Goal: Task Accomplishment & Management: Manage account settings

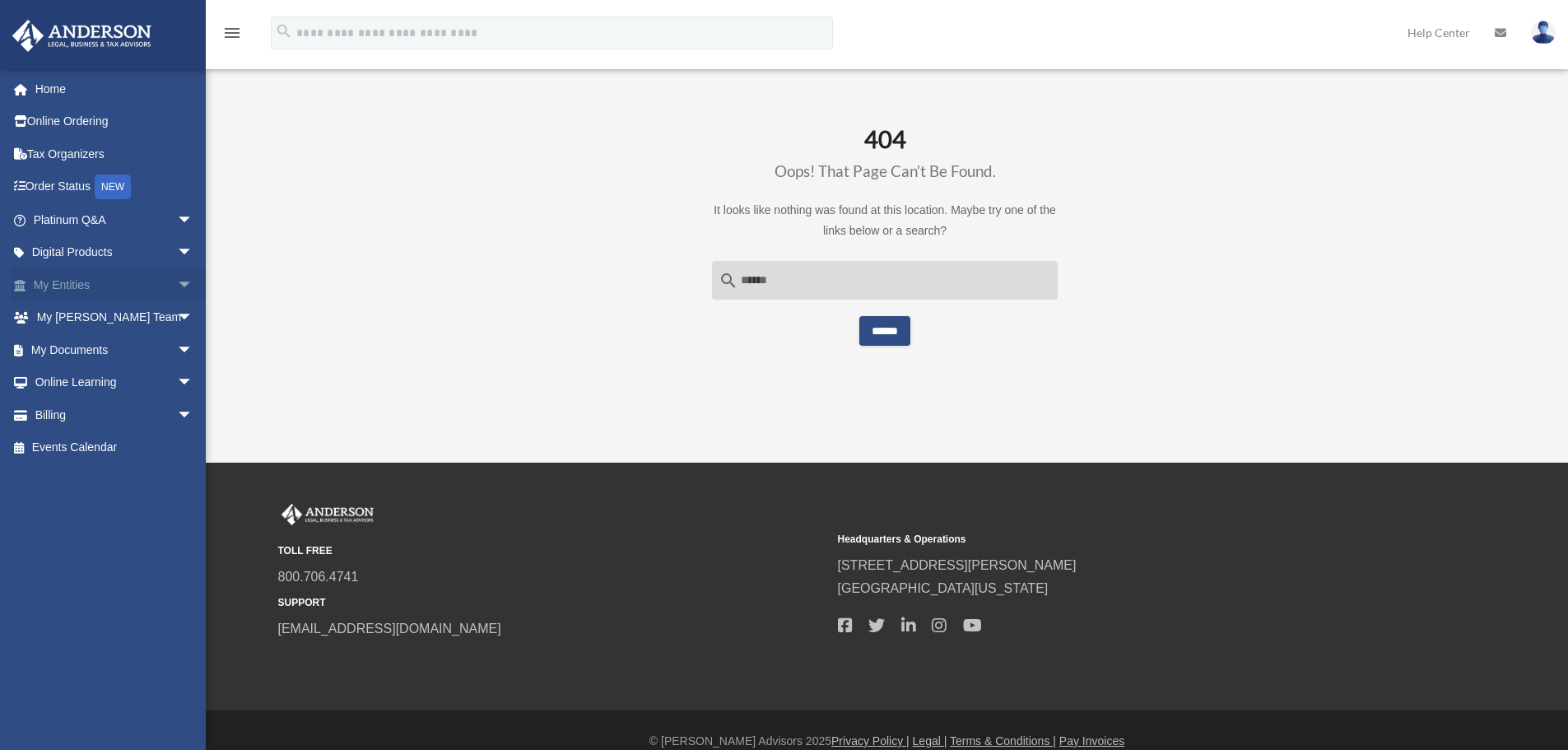
click at [98, 287] on link "My Entities arrow_drop_down" at bounding box center [115, 285] width 206 height 33
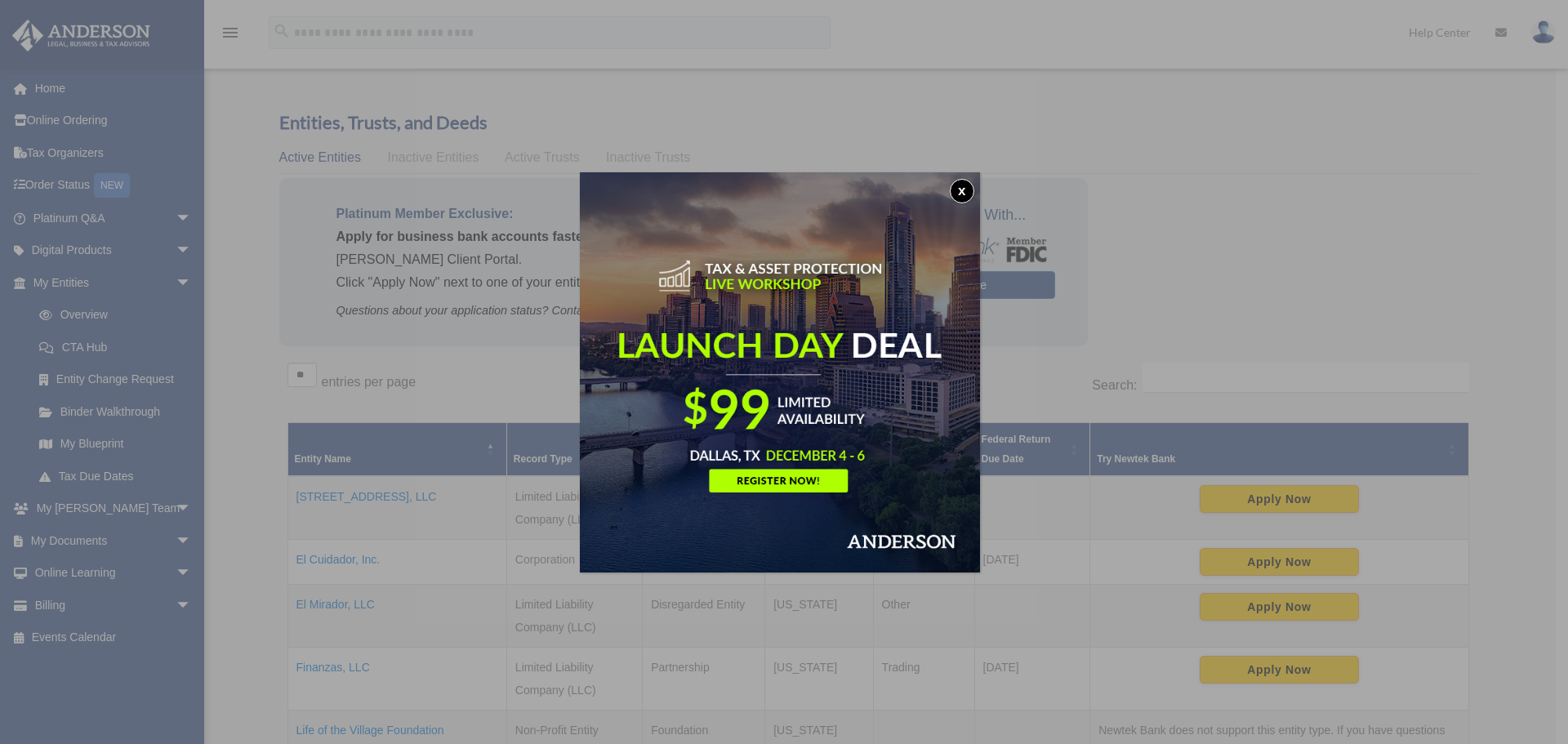
click at [963, 187] on button "x" at bounding box center [962, 191] width 25 height 25
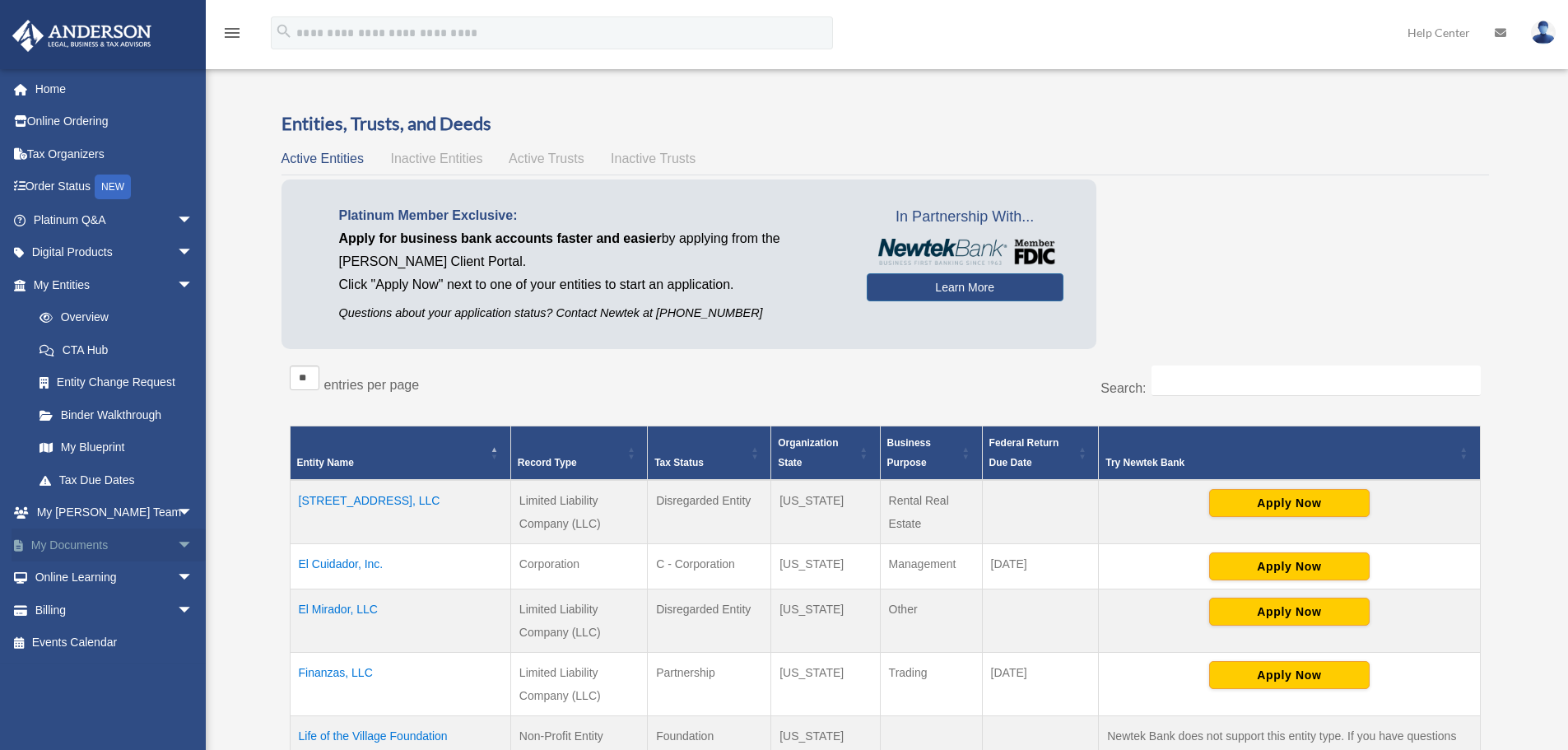
click at [177, 536] on span "arrow_drop_down" at bounding box center [193, 545] width 33 height 34
click at [111, 568] on link "Box" at bounding box center [121, 578] width 195 height 33
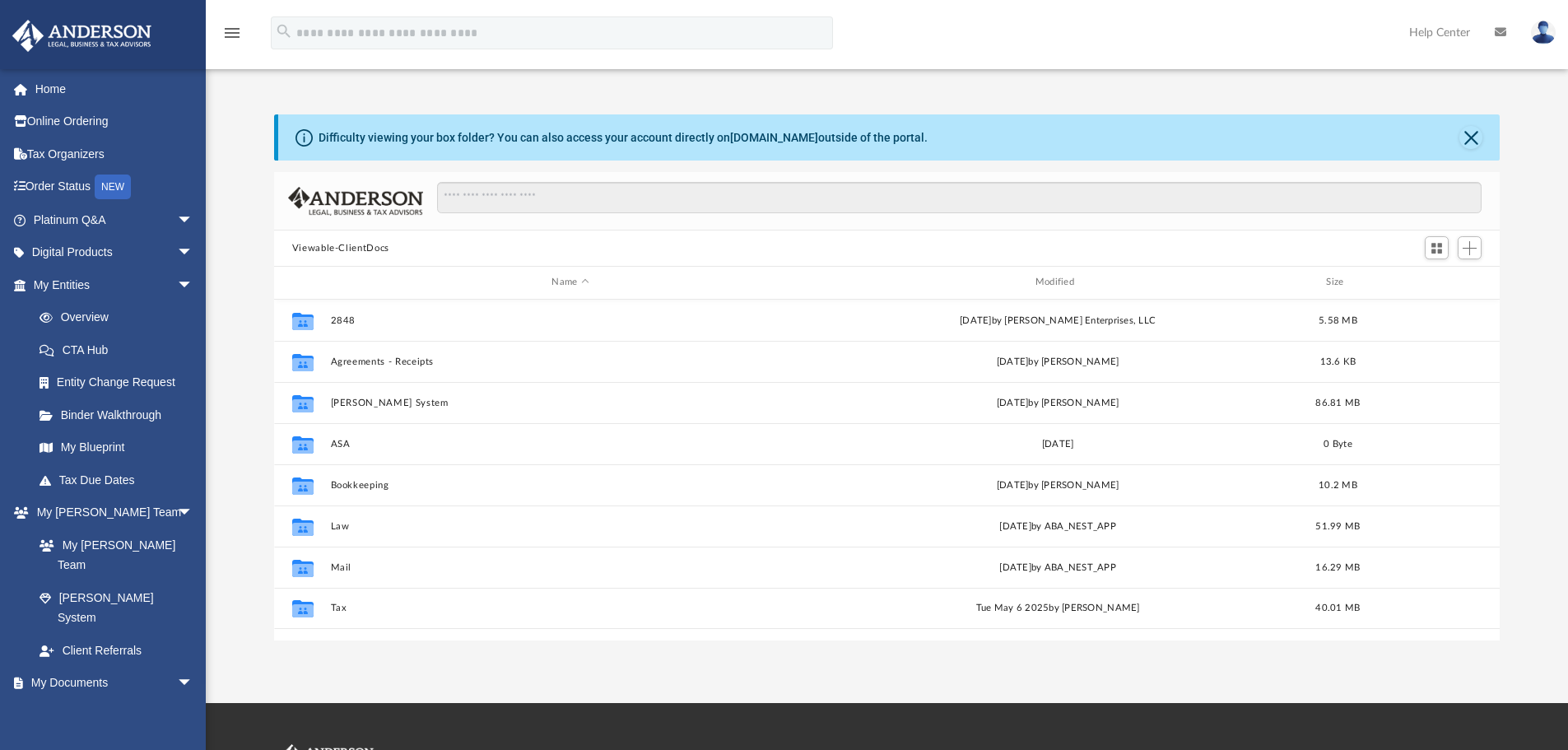
scroll to position [362, 1213]
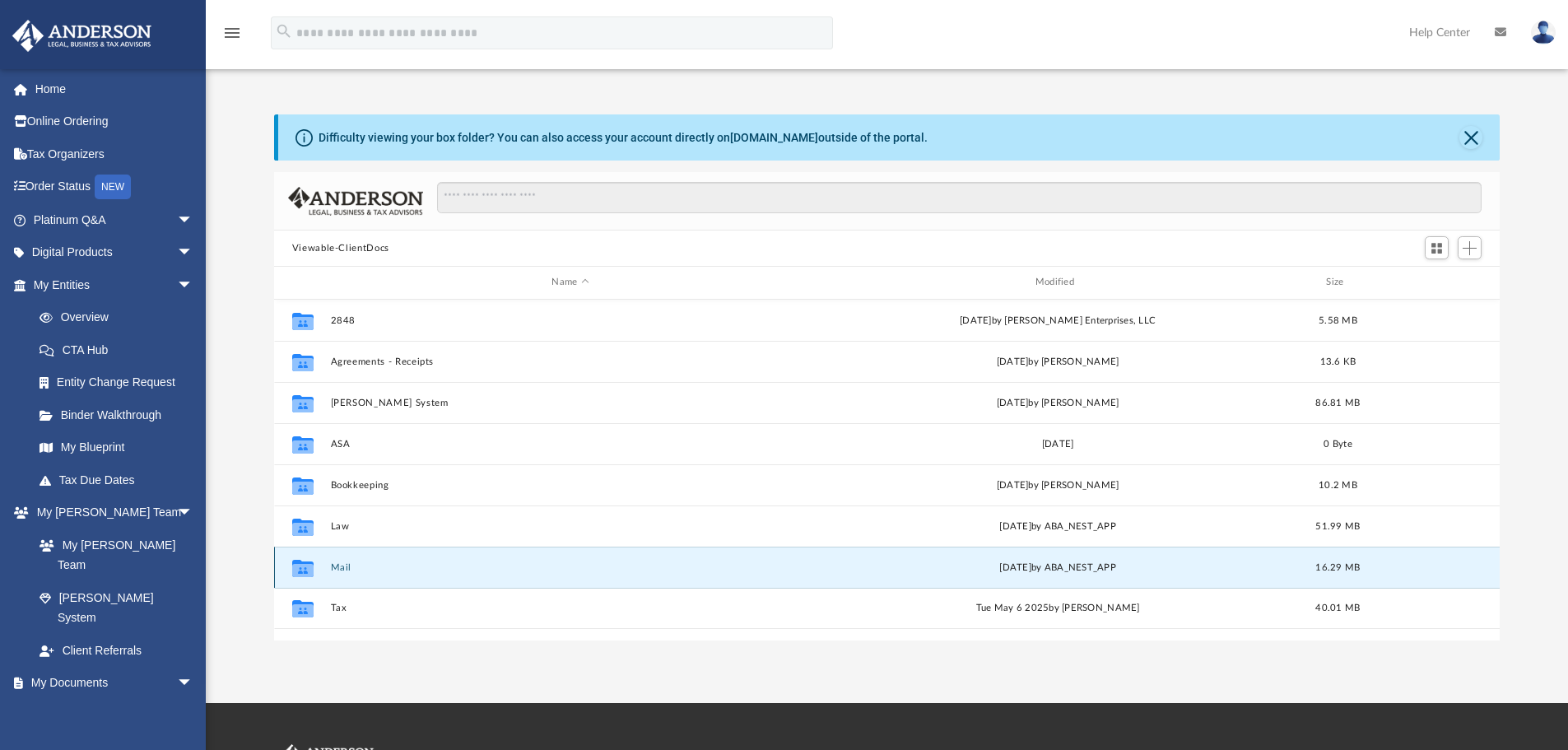
click at [334, 568] on button "Mail" at bounding box center [569, 568] width 480 height 11
click at [299, 569] on icon "grid" at bounding box center [302, 569] width 21 height 13
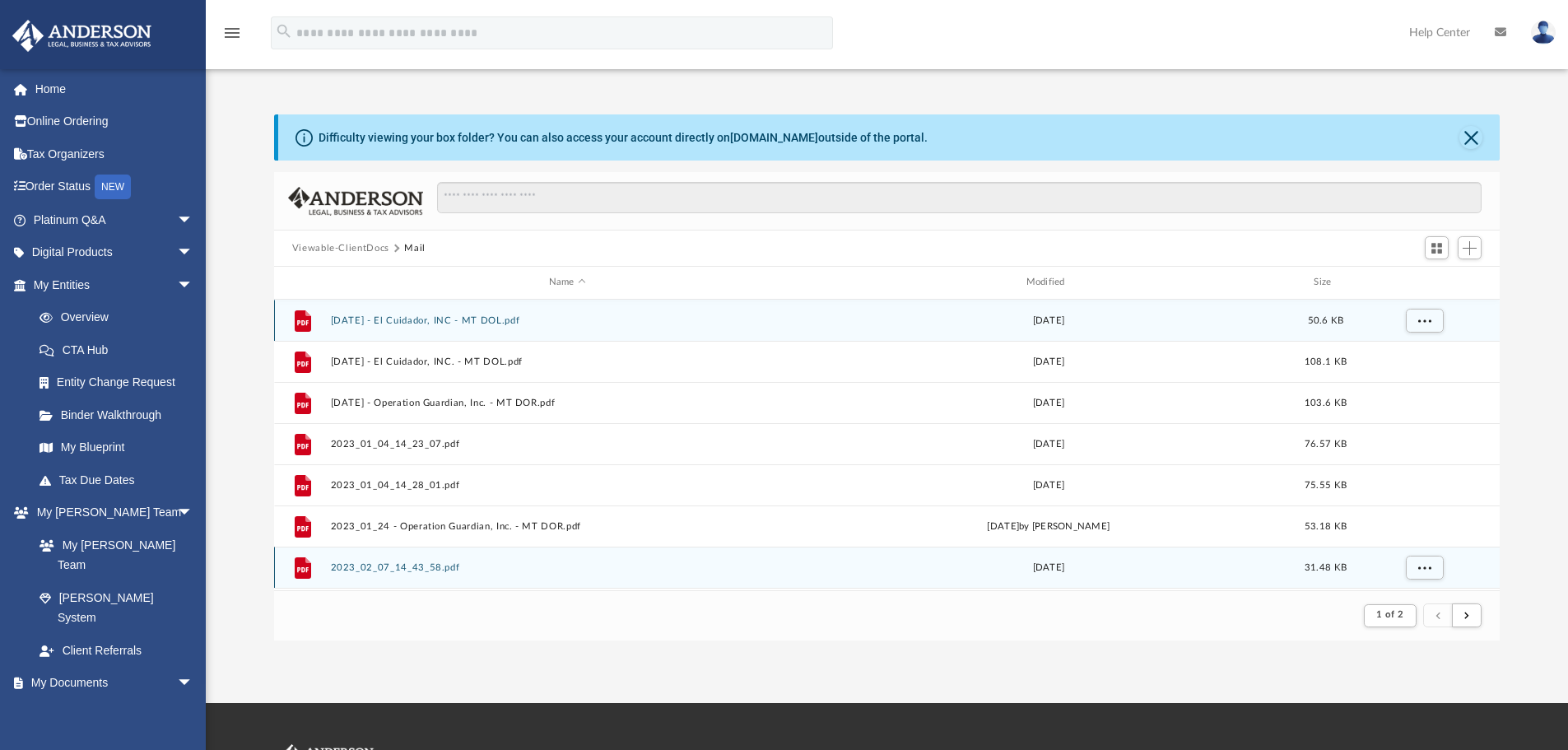
scroll to position [311, 1213]
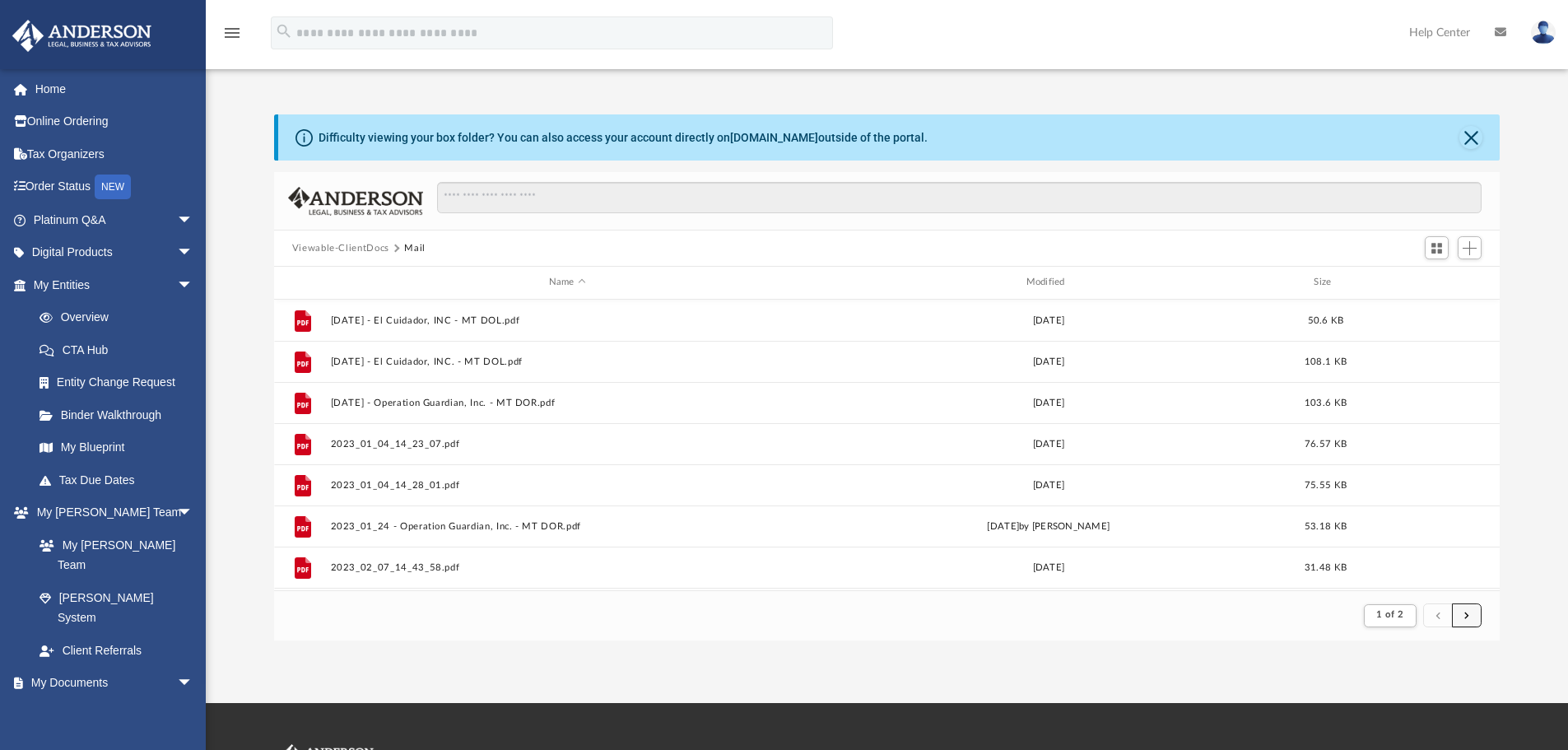
click at [1474, 613] on button "submit" at bounding box center [1467, 615] width 29 height 24
click at [1460, 615] on button "submit" at bounding box center [1467, 615] width 29 height 24
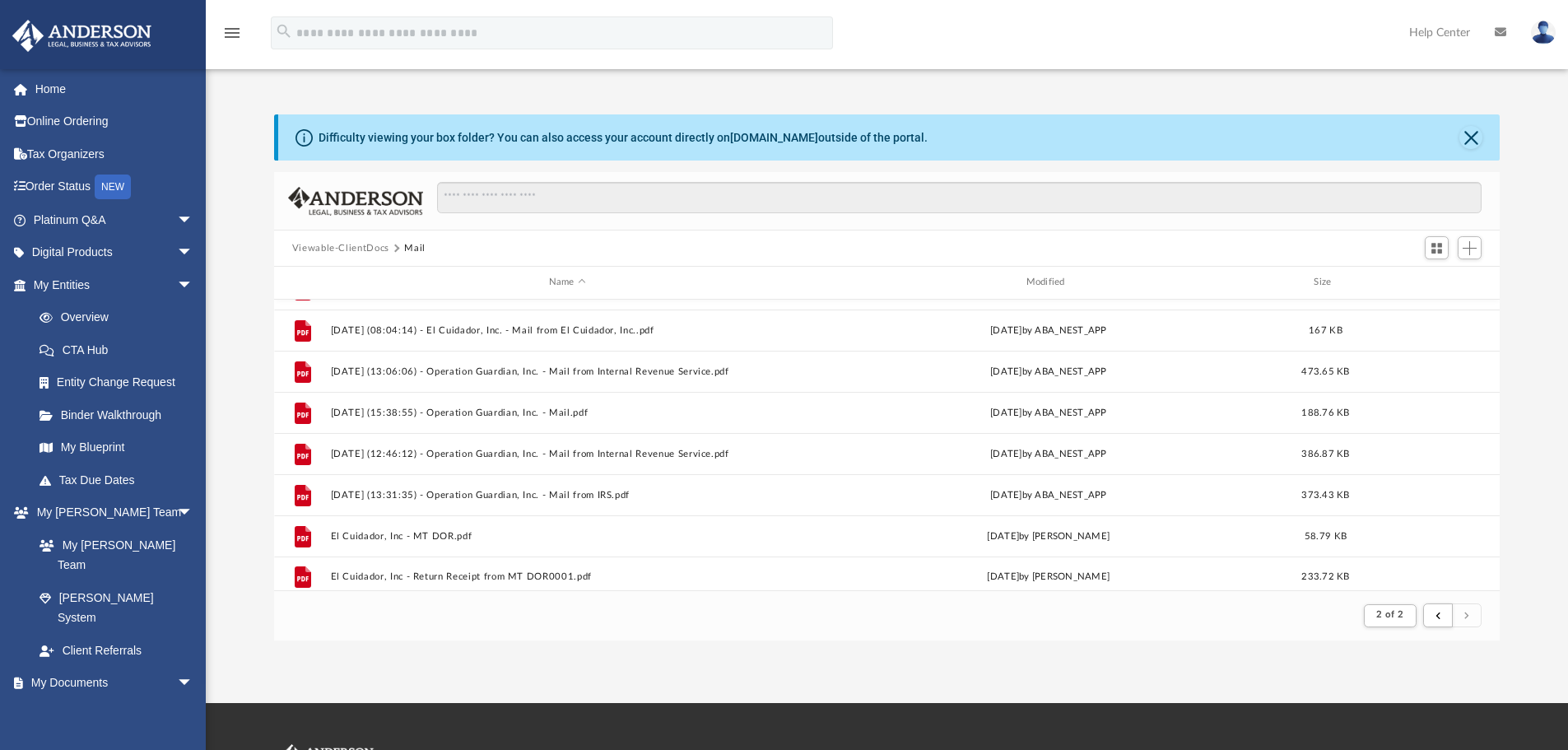
scroll to position [533, 0]
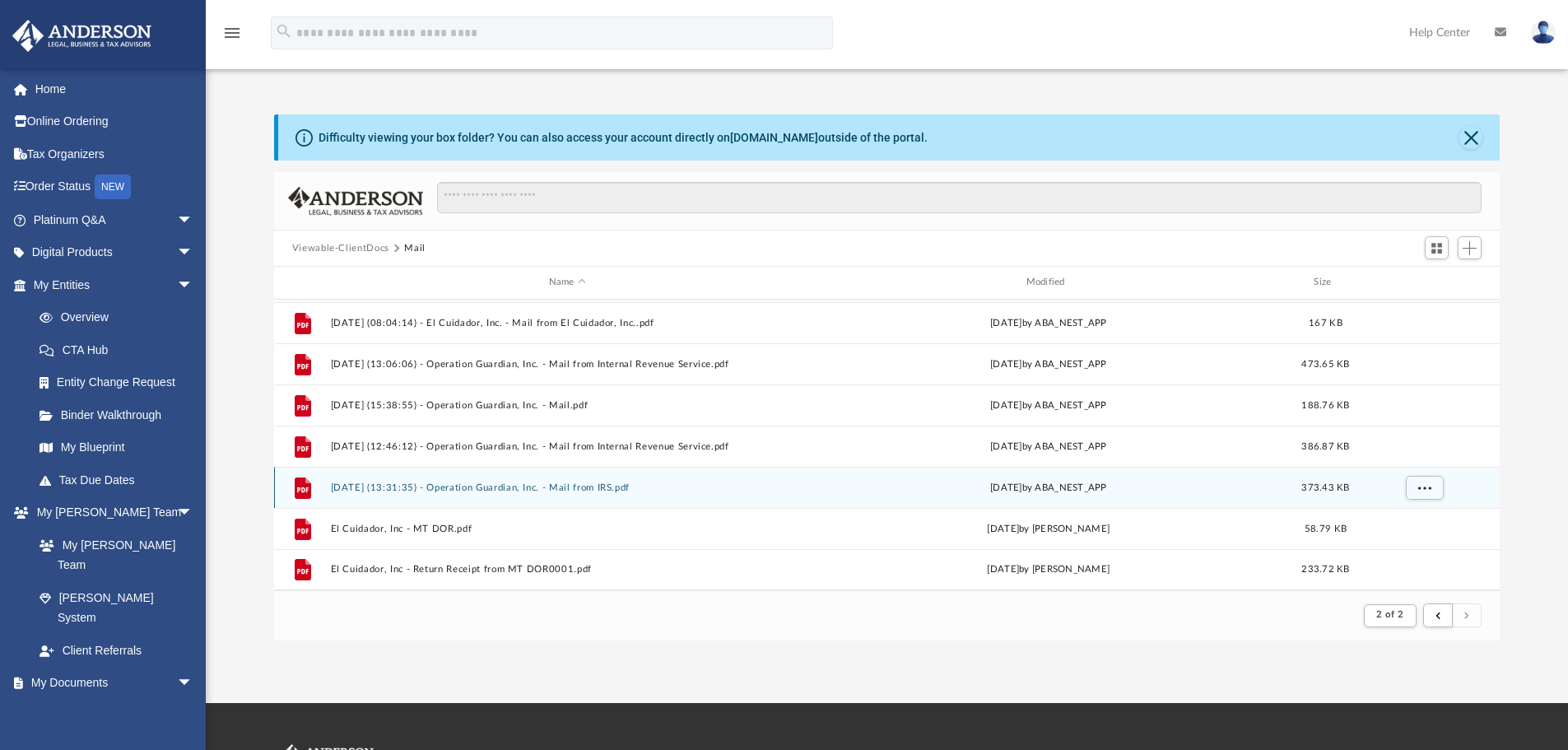
click at [602, 486] on button "2025.09.24 (13:31:35) - Operation Guardian, Inc. - Mail from IRS.pdf" at bounding box center [567, 487] width 474 height 11
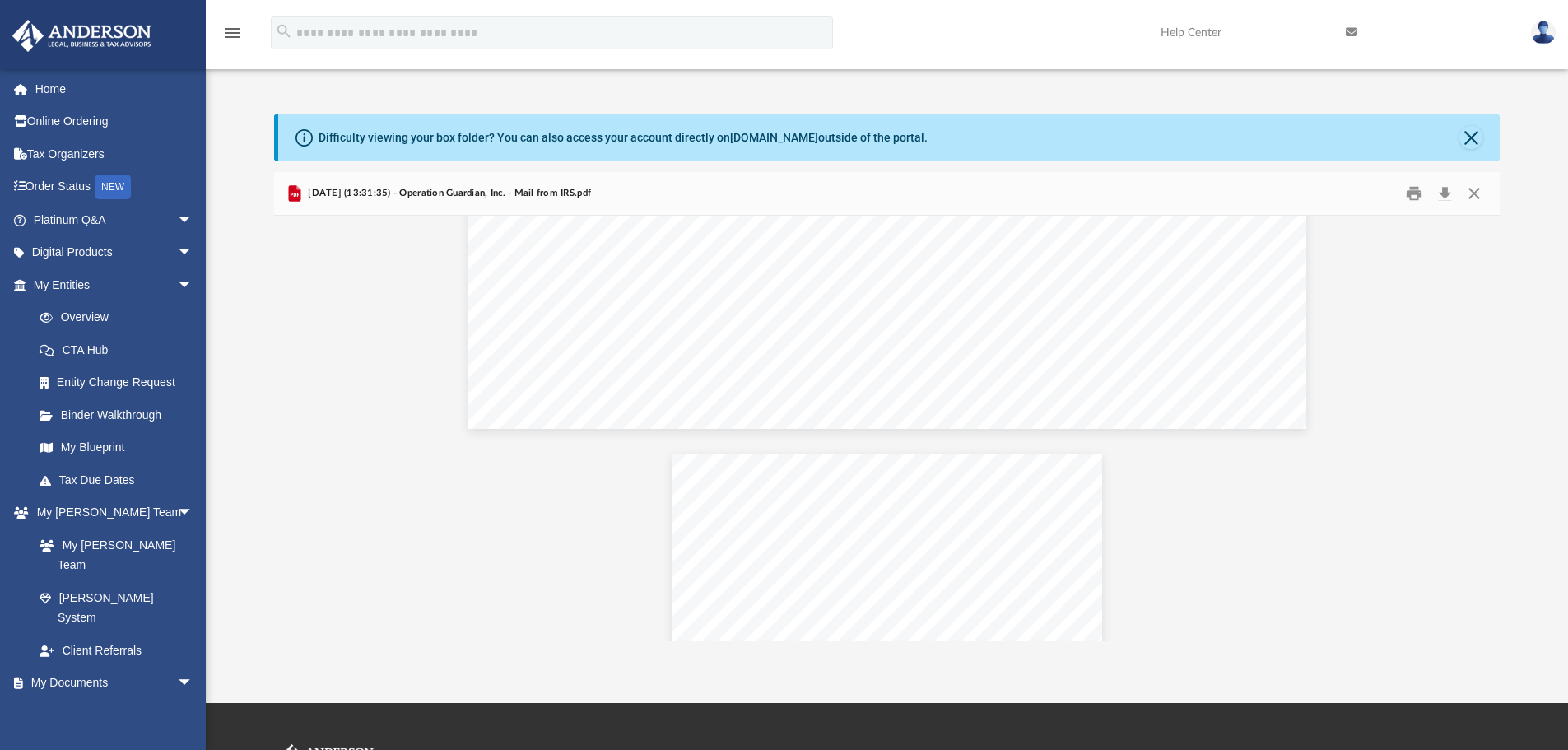
scroll to position [0, 0]
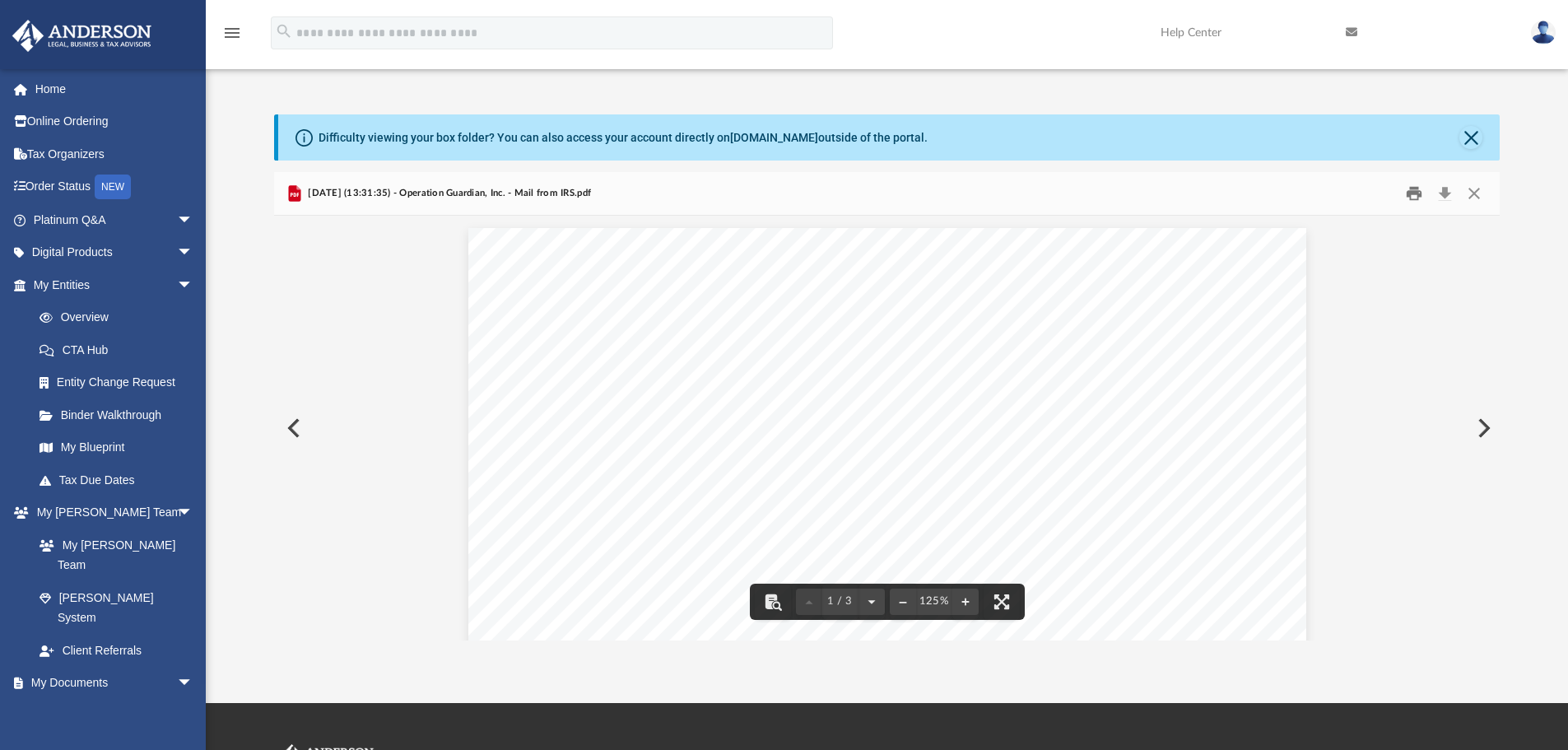
click at [1416, 193] on button "Print" at bounding box center [1414, 194] width 33 height 26
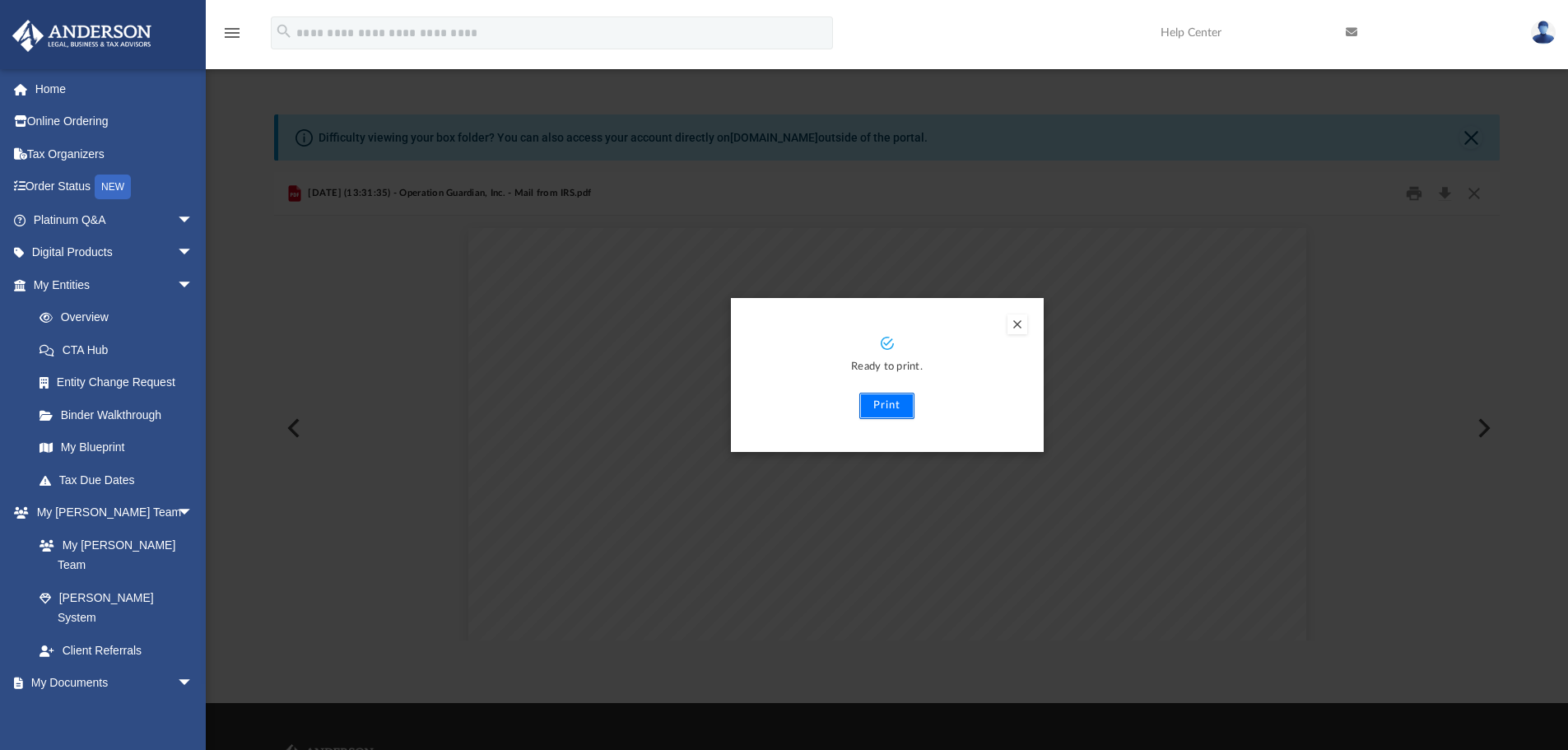
click at [875, 407] on button "Print" at bounding box center [887, 405] width 55 height 27
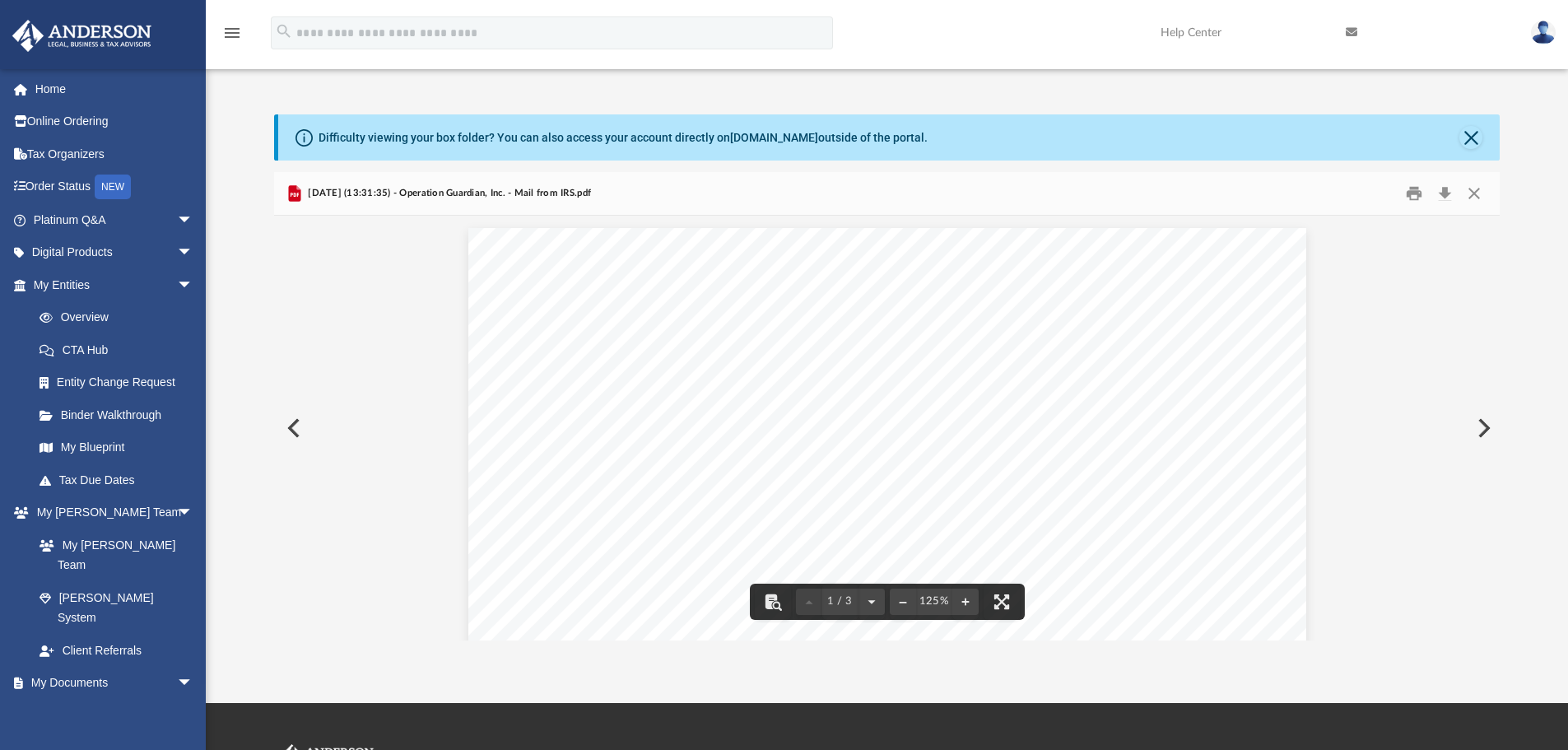
click at [299, 433] on button "Preview" at bounding box center [291, 428] width 36 height 46
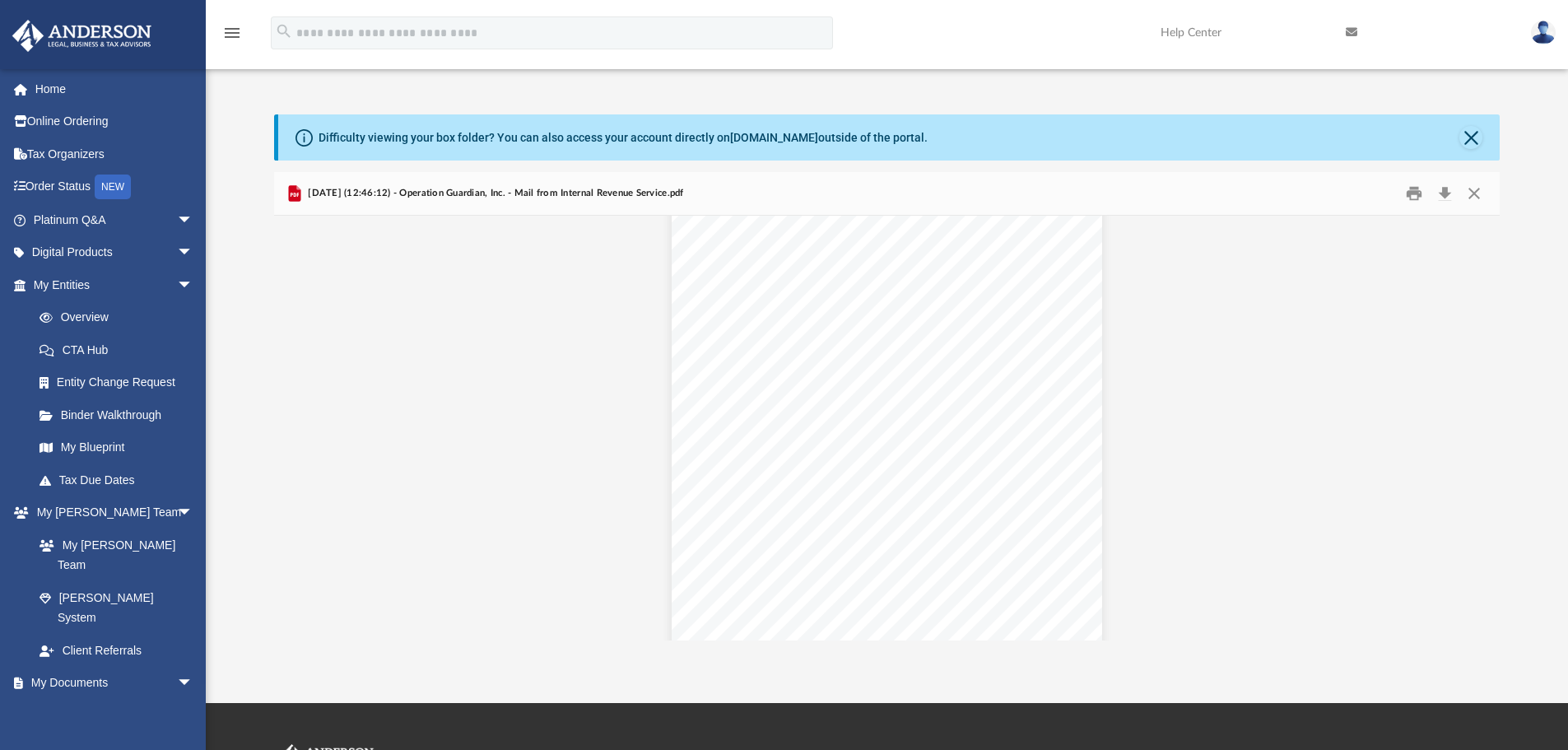
scroll to position [3759, 0]
click at [1472, 196] on button "Close" at bounding box center [1474, 194] width 29 height 26
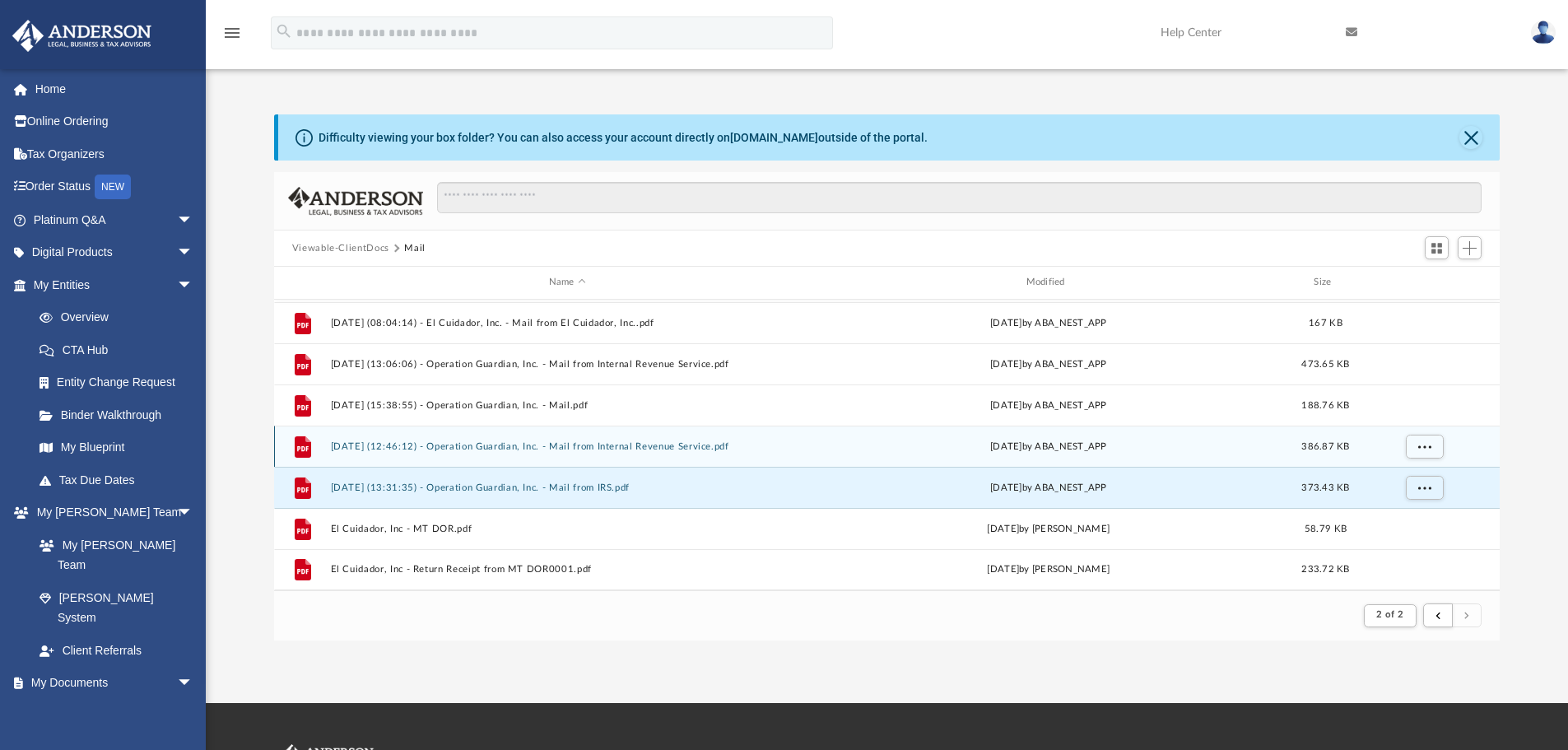
click at [1050, 451] on div "yesterday by ABA_NEST_APP" at bounding box center [1048, 446] width 474 height 15
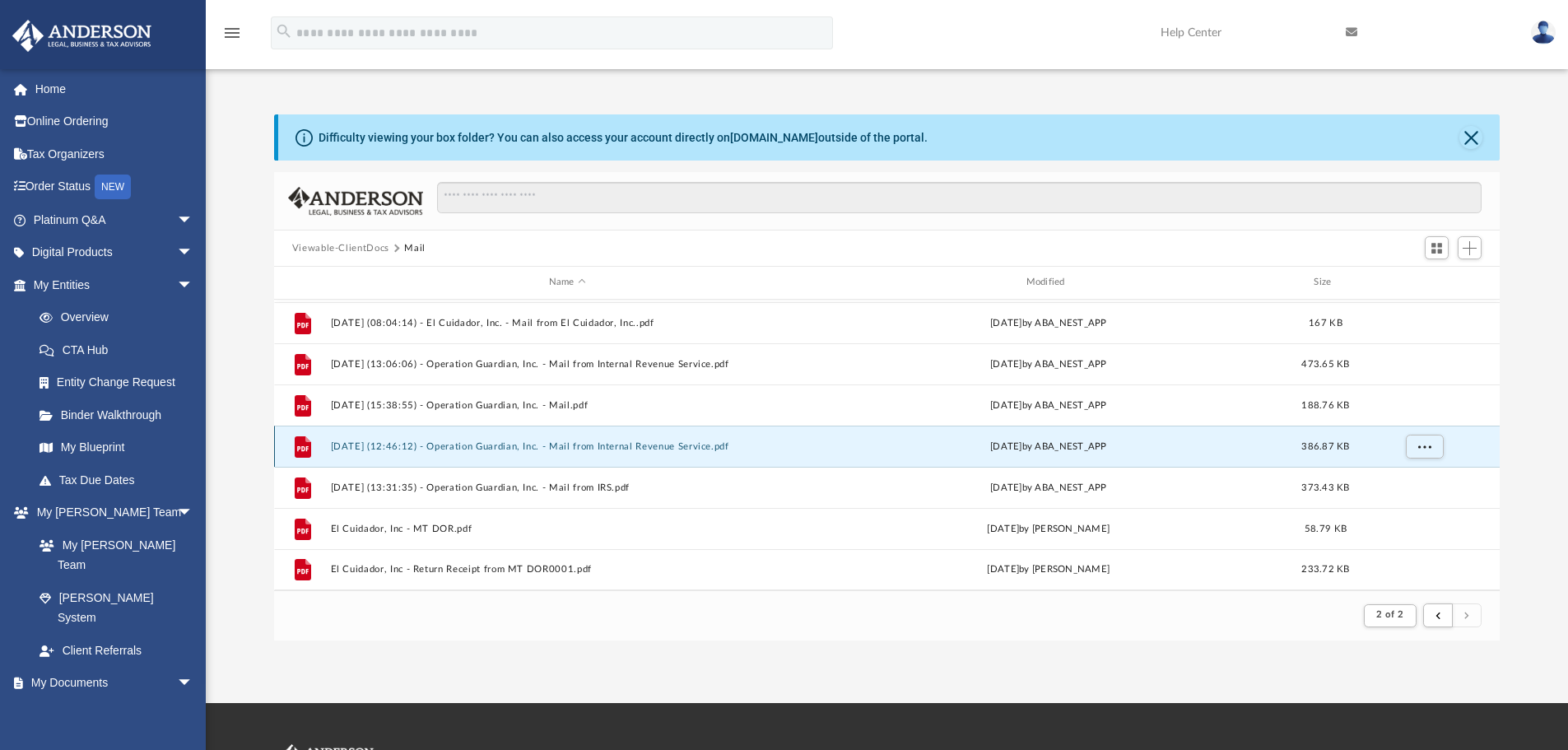
click at [621, 448] on button "2025.09.24 (12:46:12) - Operation Guardian, Inc. - Mail from Internal Revenue S…" at bounding box center [567, 447] width 474 height 11
